Goal: Information Seeking & Learning: Learn about a topic

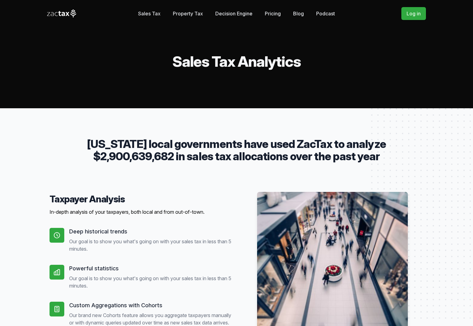
drag, startPoint x: 133, startPoint y: 147, endPoint x: 400, endPoint y: 162, distance: 267.7
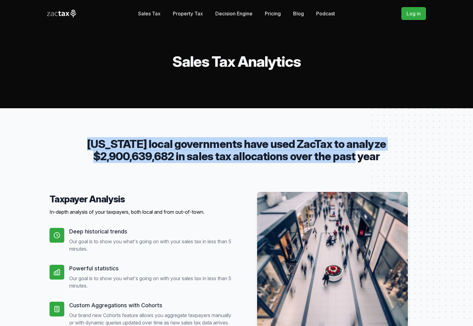
drag, startPoint x: 371, startPoint y: 156, endPoint x: 98, endPoint y: 141, distance: 272.9
click at [98, 141] on p "[US_STATE] local governments have used ZacTax to analyze $2,900,639,682 in sale…" at bounding box center [236, 150] width 334 height 25
copy p "[US_STATE] local governments have used ZacTax to analyze $2,900,639,682 in sale…"
drag, startPoint x: 183, startPoint y: 11, endPoint x: 212, endPoint y: 73, distance: 68.6
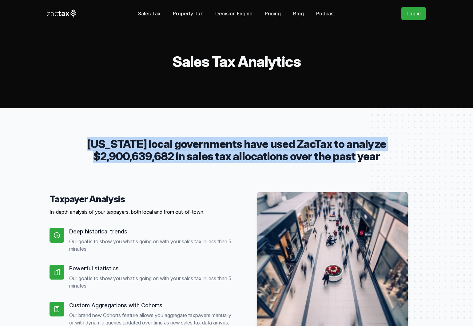
click at [183, 11] on link "Property Tax" at bounding box center [188, 13] width 30 height 12
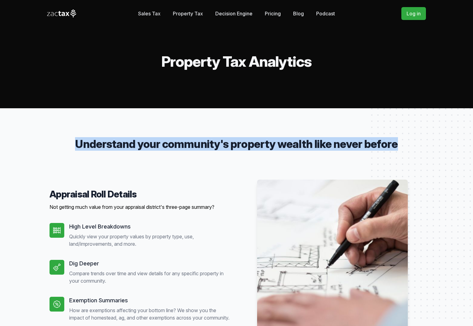
drag, startPoint x: 75, startPoint y: 143, endPoint x: 455, endPoint y: 144, distance: 380.3
click at [400, 145] on p "Understand your community's property wealth like never before" at bounding box center [236, 144] width 334 height 12
copy p "Understand your community's property wealth like never before"
click at [233, 15] on link "Decision Engine" at bounding box center [233, 13] width 37 height 12
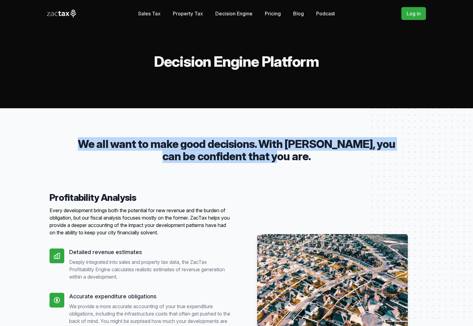
drag, startPoint x: 88, startPoint y: 143, endPoint x: 314, endPoint y: 157, distance: 227.2
click at [314, 157] on p "We all want to make good decisions. With [PERSON_NAME], you can be confident th…" at bounding box center [236, 150] width 334 height 25
copy p "We all want to make good decisions. With ZacTax, you can be confident that you …"
click at [64, 197] on h4 "Profitability Analysis" at bounding box center [140, 197] width 182 height 11
drag, startPoint x: 64, startPoint y: 197, endPoint x: 121, endPoint y: 195, distance: 56.9
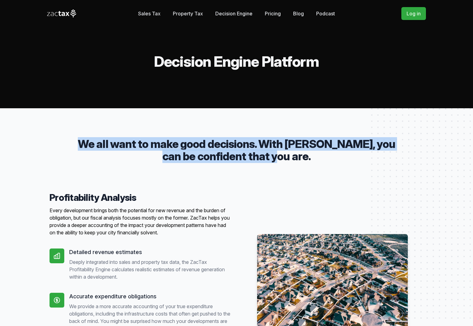
click at [116, 196] on h4 "Profitability Analysis" at bounding box center [140, 197] width 182 height 11
copy h4 "Profitability Analysis"
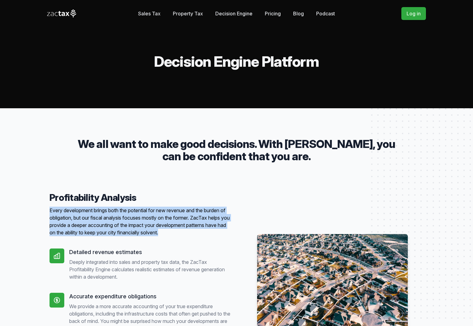
drag, startPoint x: 210, startPoint y: 232, endPoint x: 50, endPoint y: 208, distance: 161.2
click at [50, 208] on p "Every development brings both the potential for new revenue and the burden of o…" at bounding box center [140, 220] width 182 height 29
copy p "Every development brings both the potential for new revenue and the burden of o…"
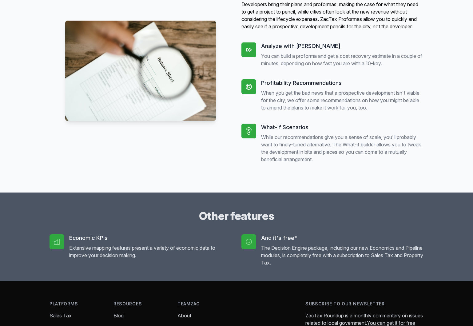
scroll to position [523, 0]
